Goal: Navigation & Orientation: Find specific page/section

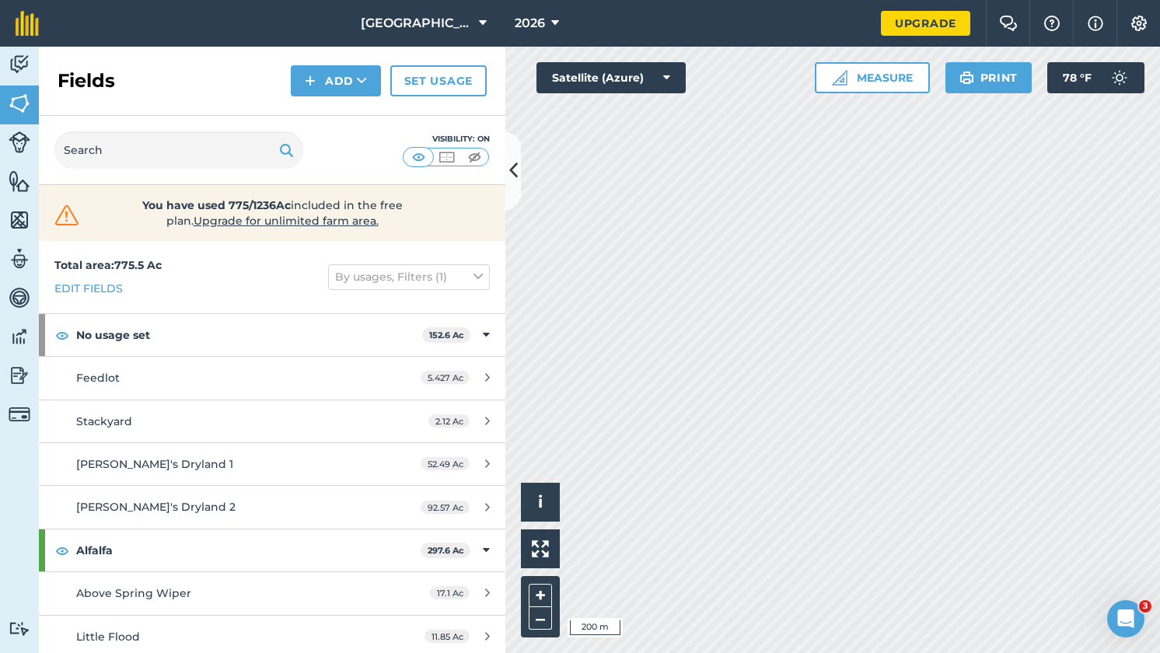
scroll to position [7, 0]
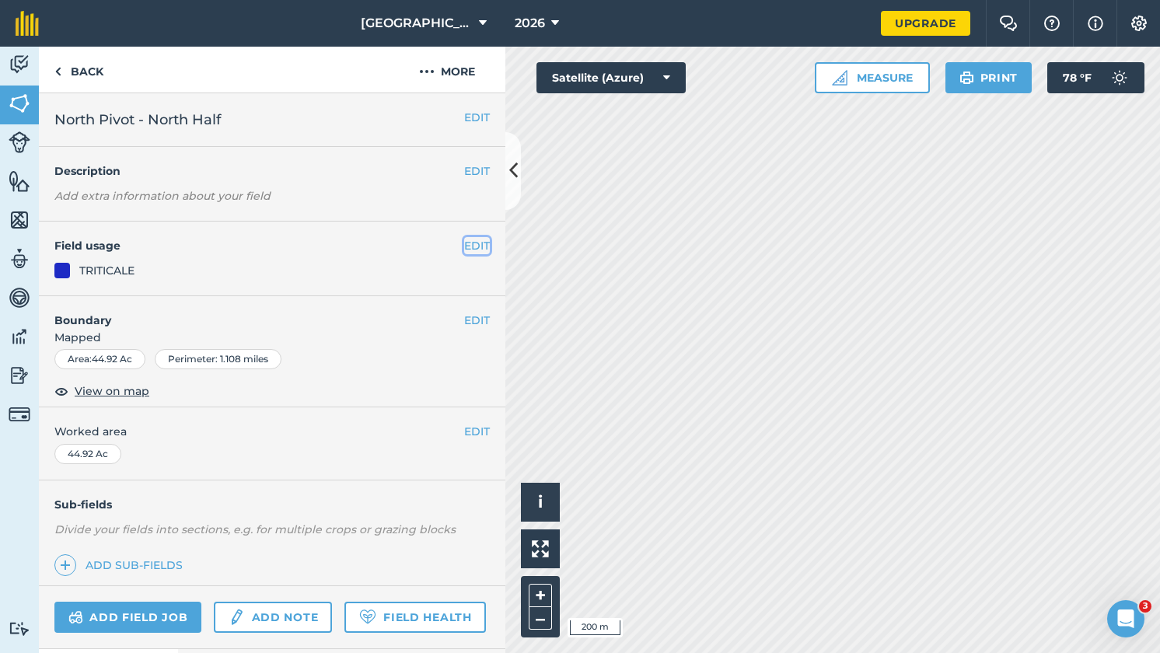
click at [476, 243] on button "EDIT" at bounding box center [477, 245] width 26 height 17
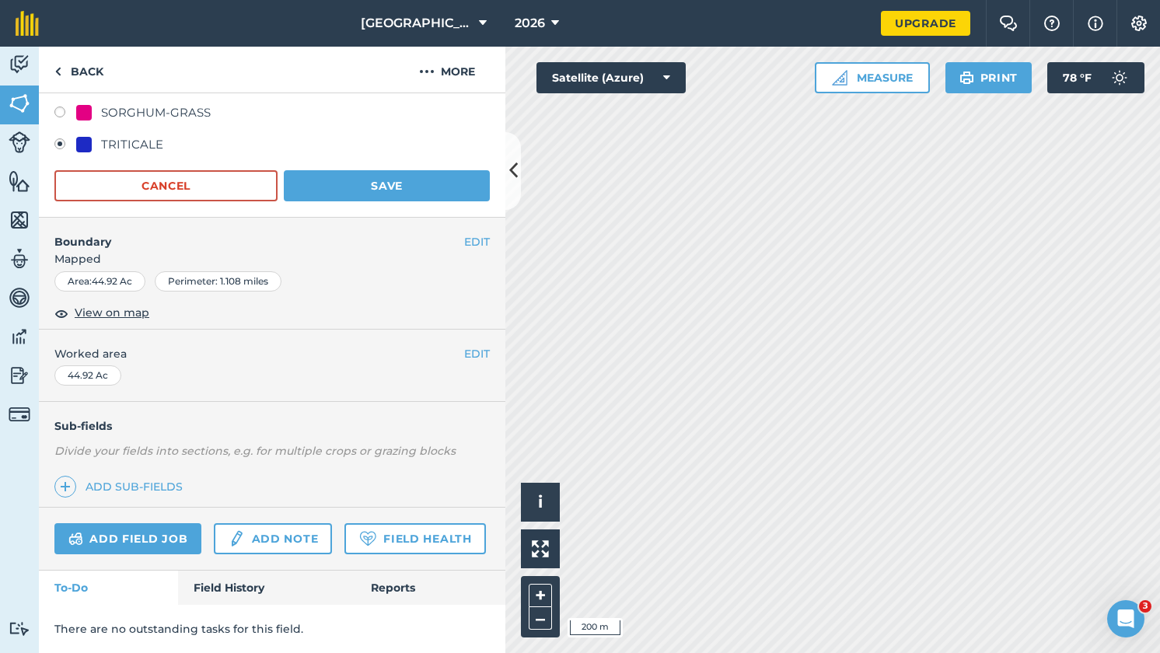
scroll to position [433, 0]
click at [65, 478] on img at bounding box center [65, 487] width 11 height 19
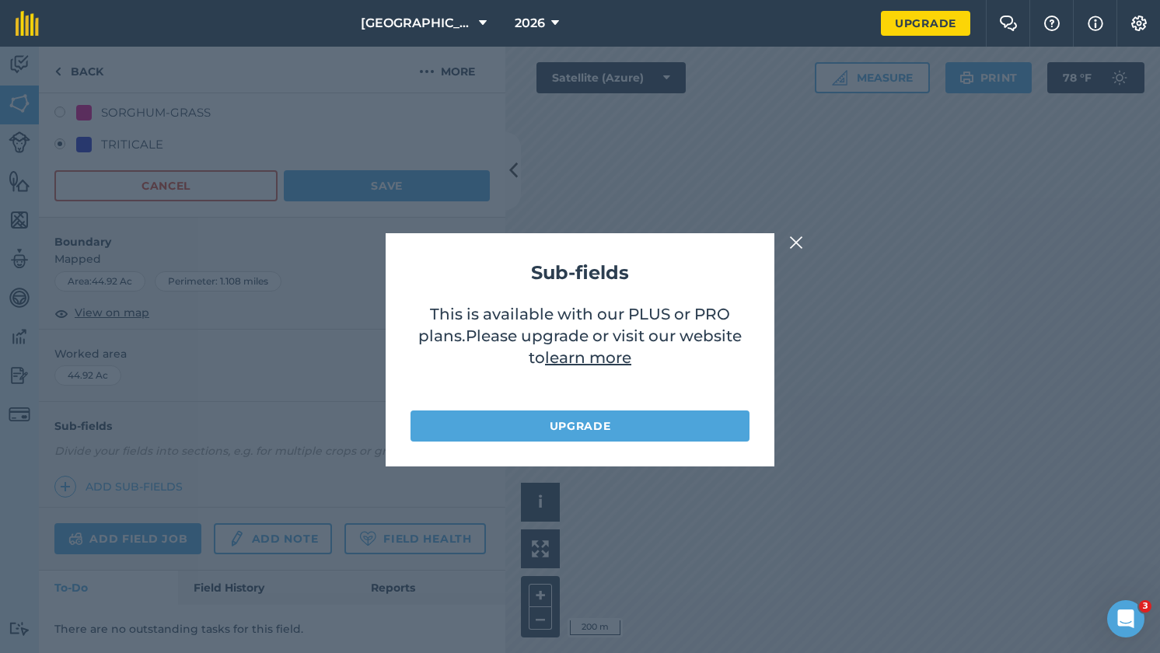
click at [802, 249] on img at bounding box center [796, 242] width 14 height 19
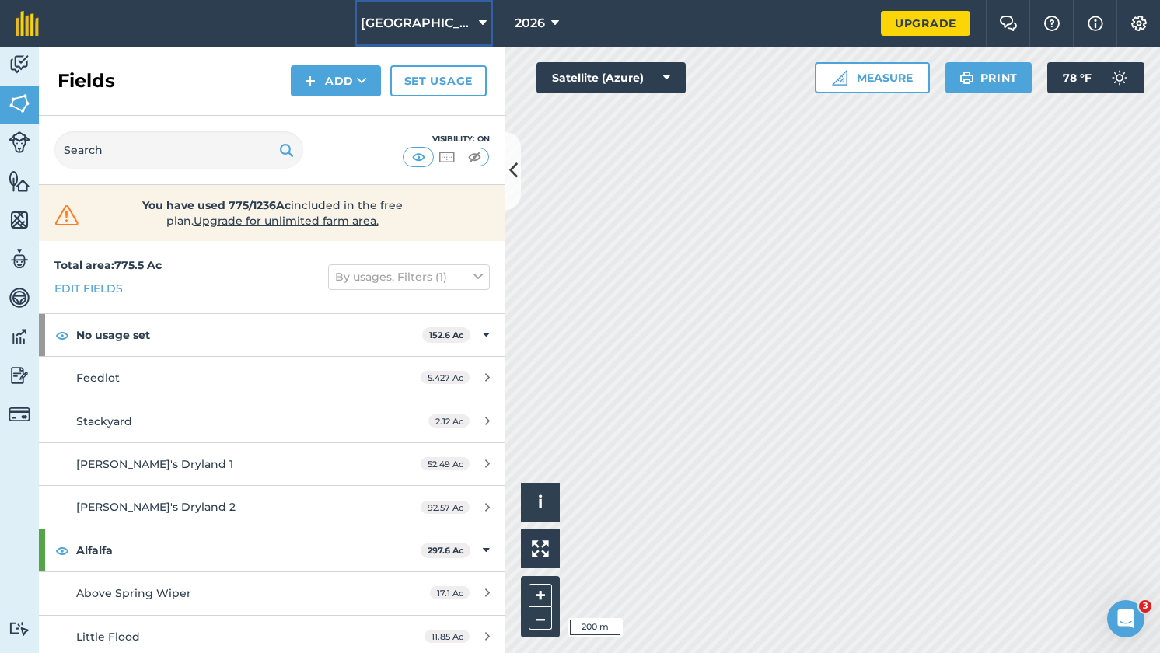
click at [479, 22] on icon at bounding box center [483, 23] width 8 height 19
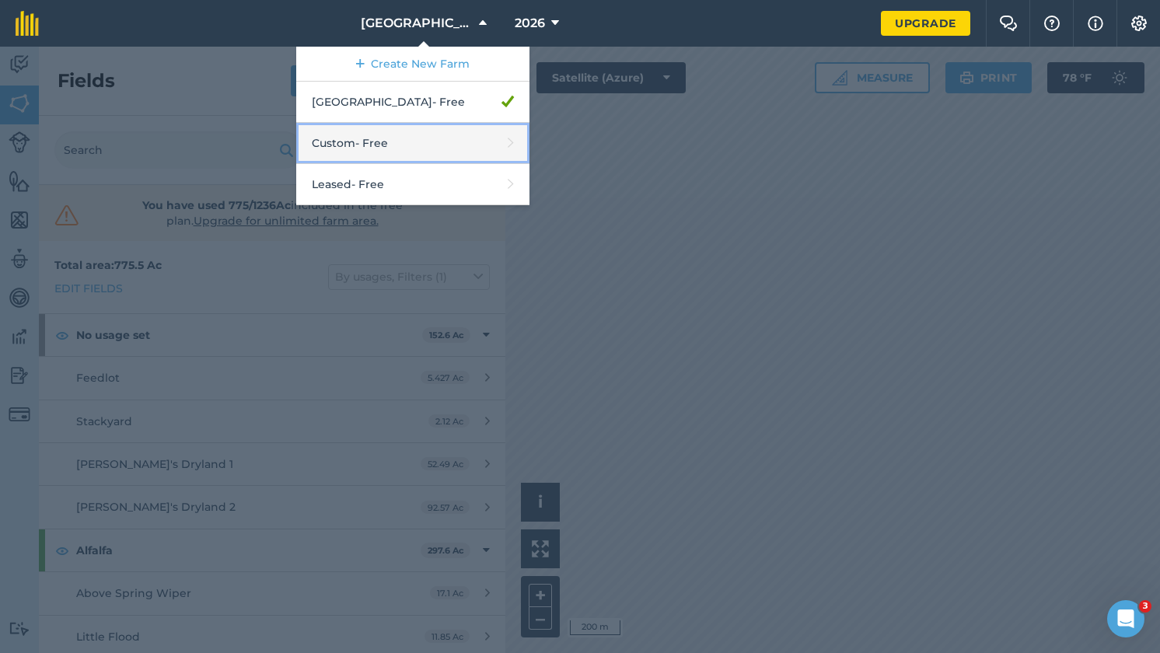
click at [389, 138] on link "Custom - Free" at bounding box center [412, 143] width 233 height 41
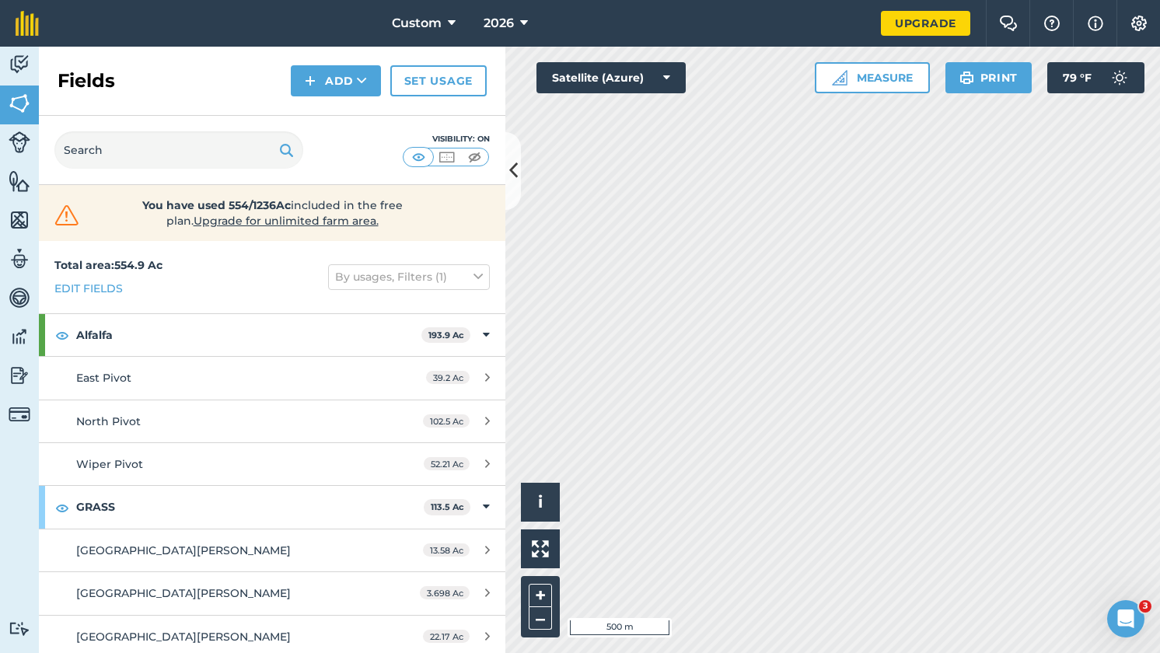
click at [1021, 92] on div "Hello i © 2025 TomTom, Microsoft 500 m + – Satellite (Azure) Measure Print 79 °…" at bounding box center [833, 350] width 655 height 607
click at [458, 20] on button "Custom" at bounding box center [424, 23] width 76 height 47
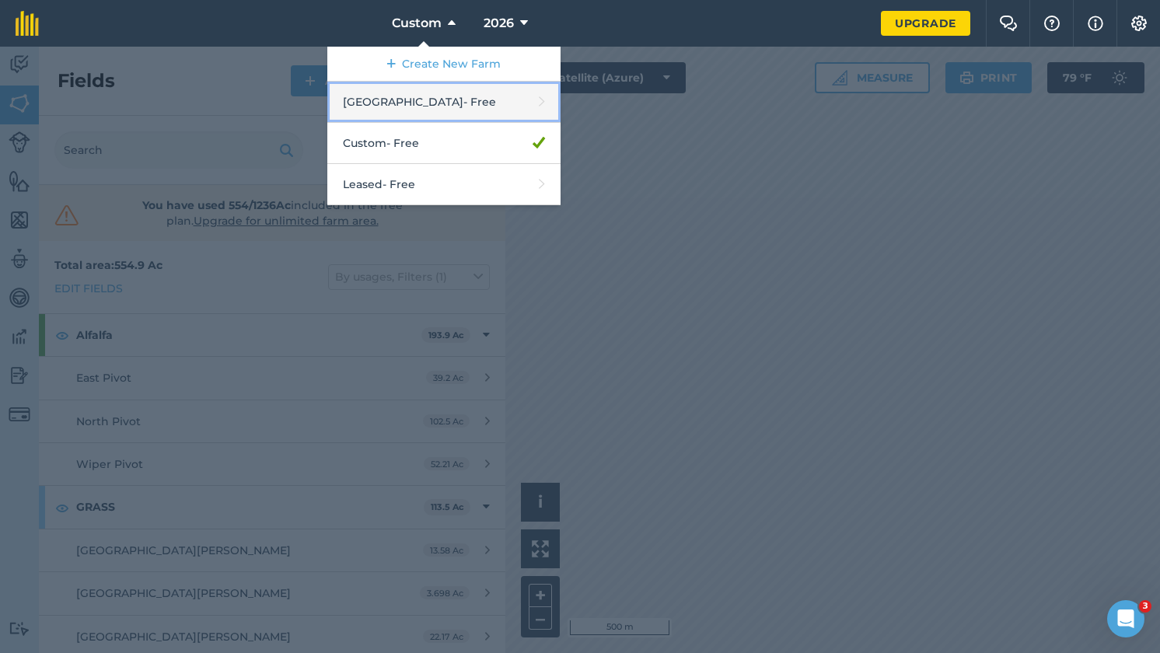
click at [455, 94] on link "Melstone Farm - Free" at bounding box center [443, 102] width 233 height 41
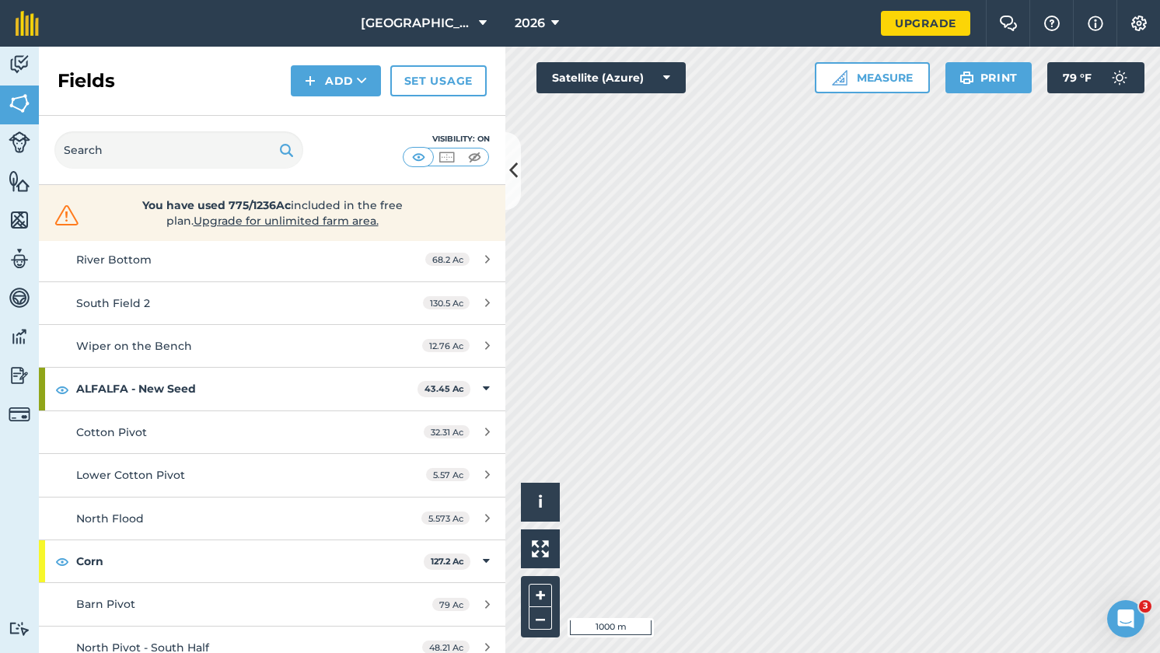
scroll to position [471, 0]
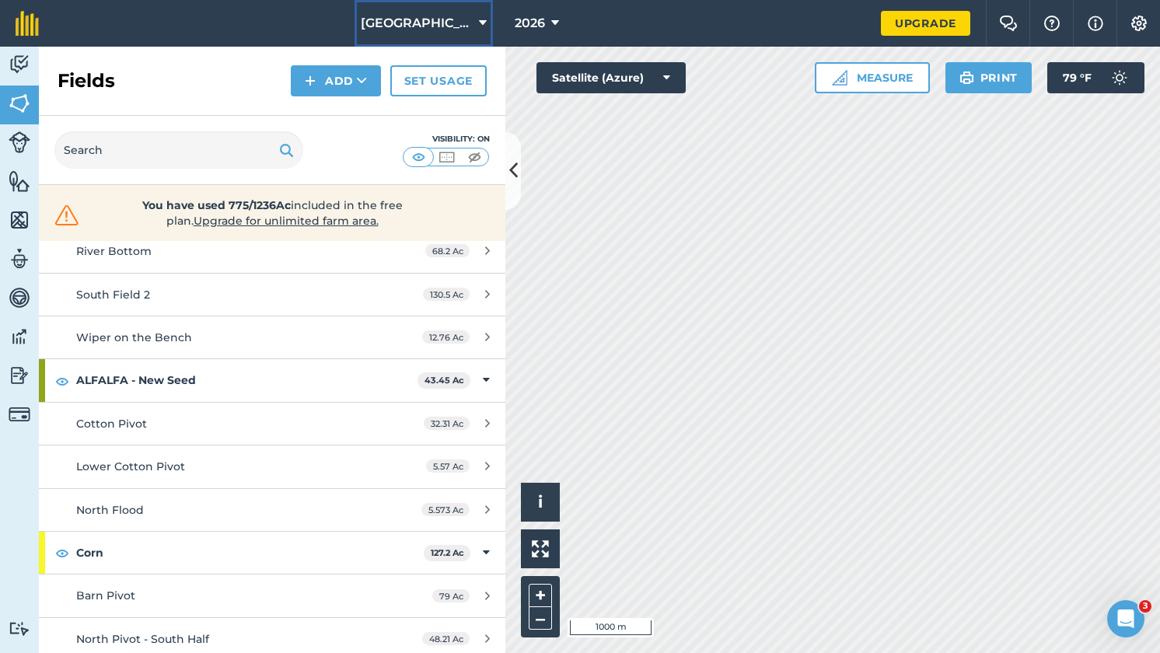
click at [479, 27] on icon at bounding box center [483, 23] width 8 height 19
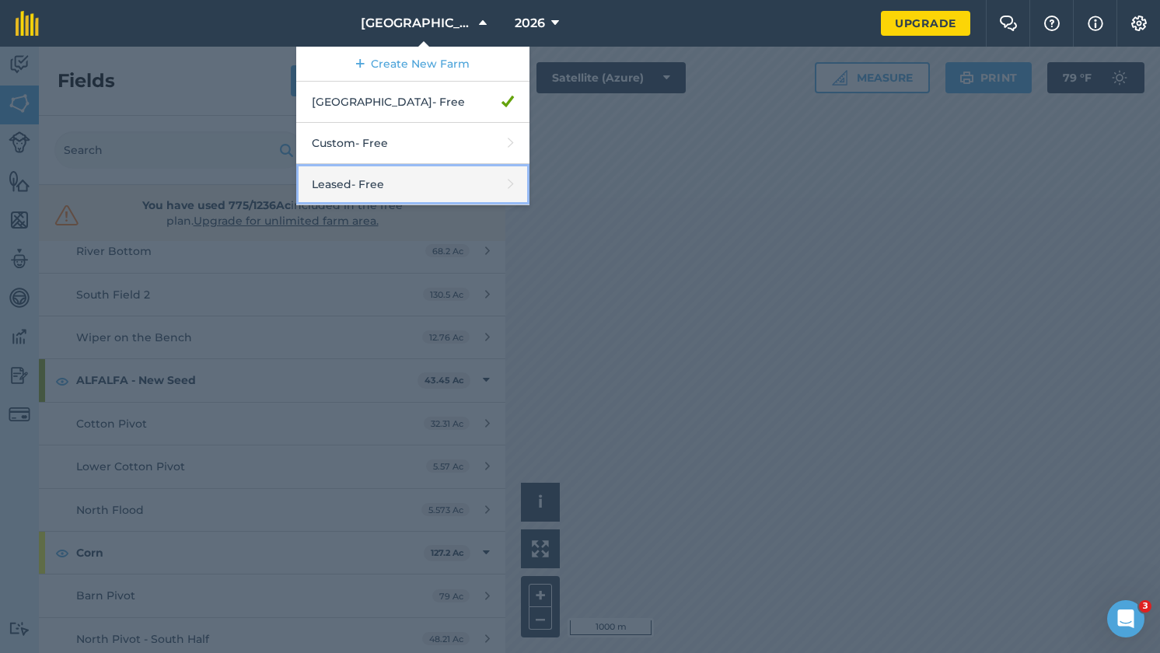
click at [401, 177] on link "Leased - Free" at bounding box center [412, 184] width 233 height 41
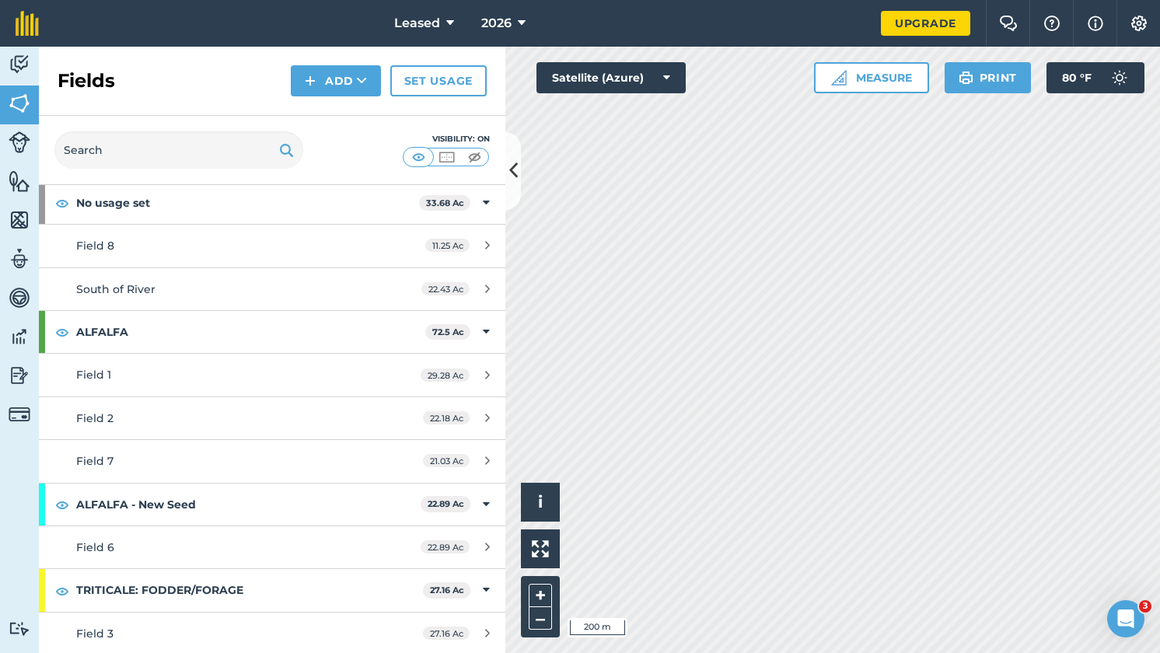
scroll to position [78, 0]
